Goal: Information Seeking & Learning: Learn about a topic

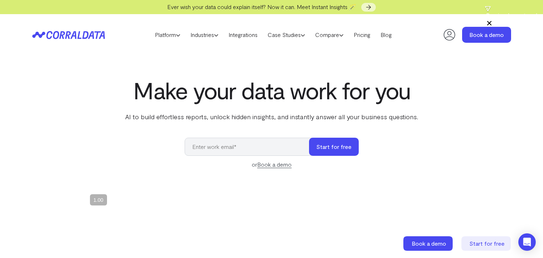
click at [74, 78] on div "Make your data work for you AI to build effortless reports, unlock hidden insig…" at bounding box center [272, 239] width 523 height 324
click at [410, 35] on header "Platform AI Reporting Use AI to effortlessly answer any business questions from…" at bounding box center [271, 34] width 479 height 41
